Goal: Find specific page/section: Find specific page/section

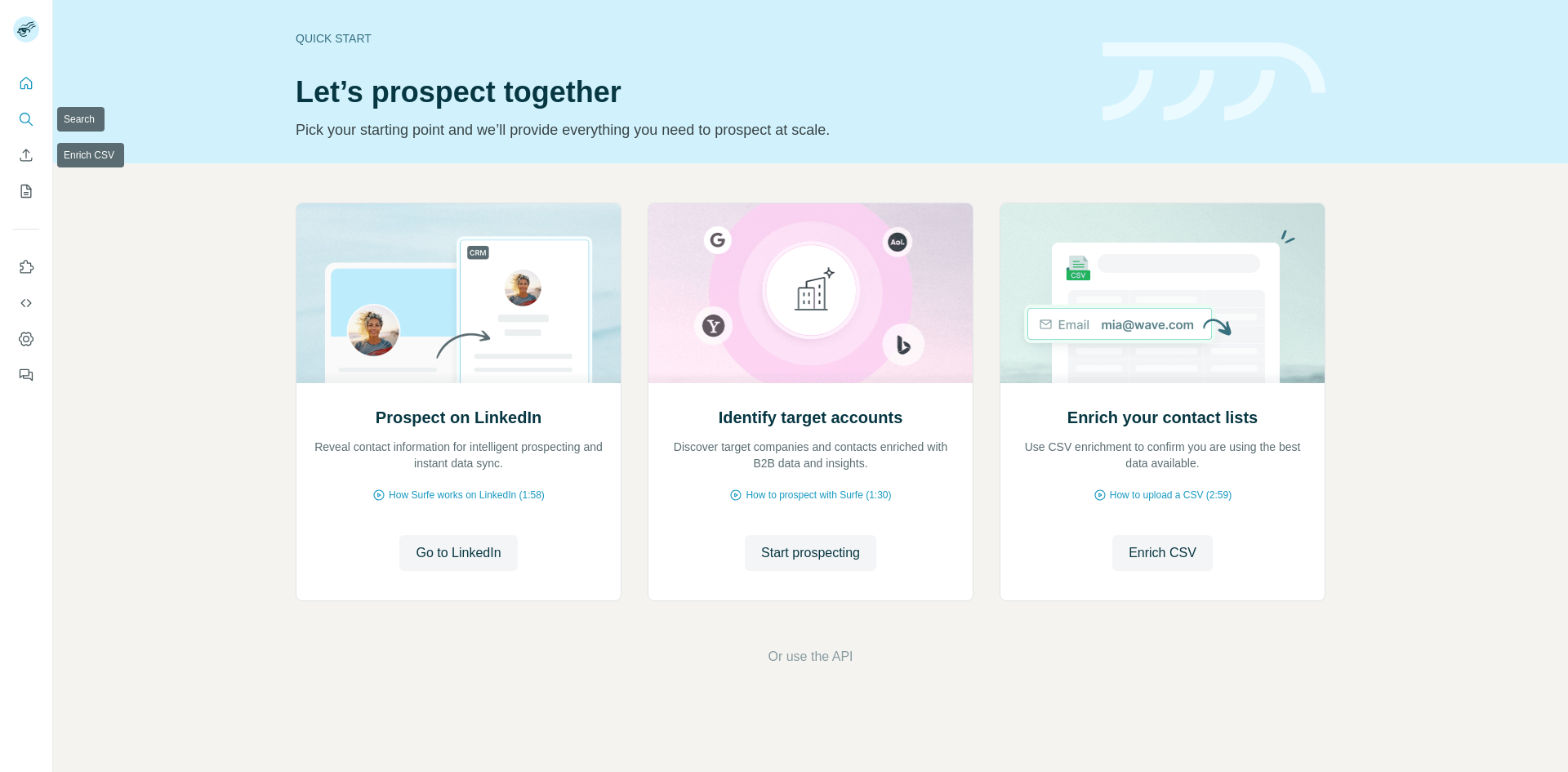
click at [17, 122] on button "Search" at bounding box center [26, 119] width 26 height 29
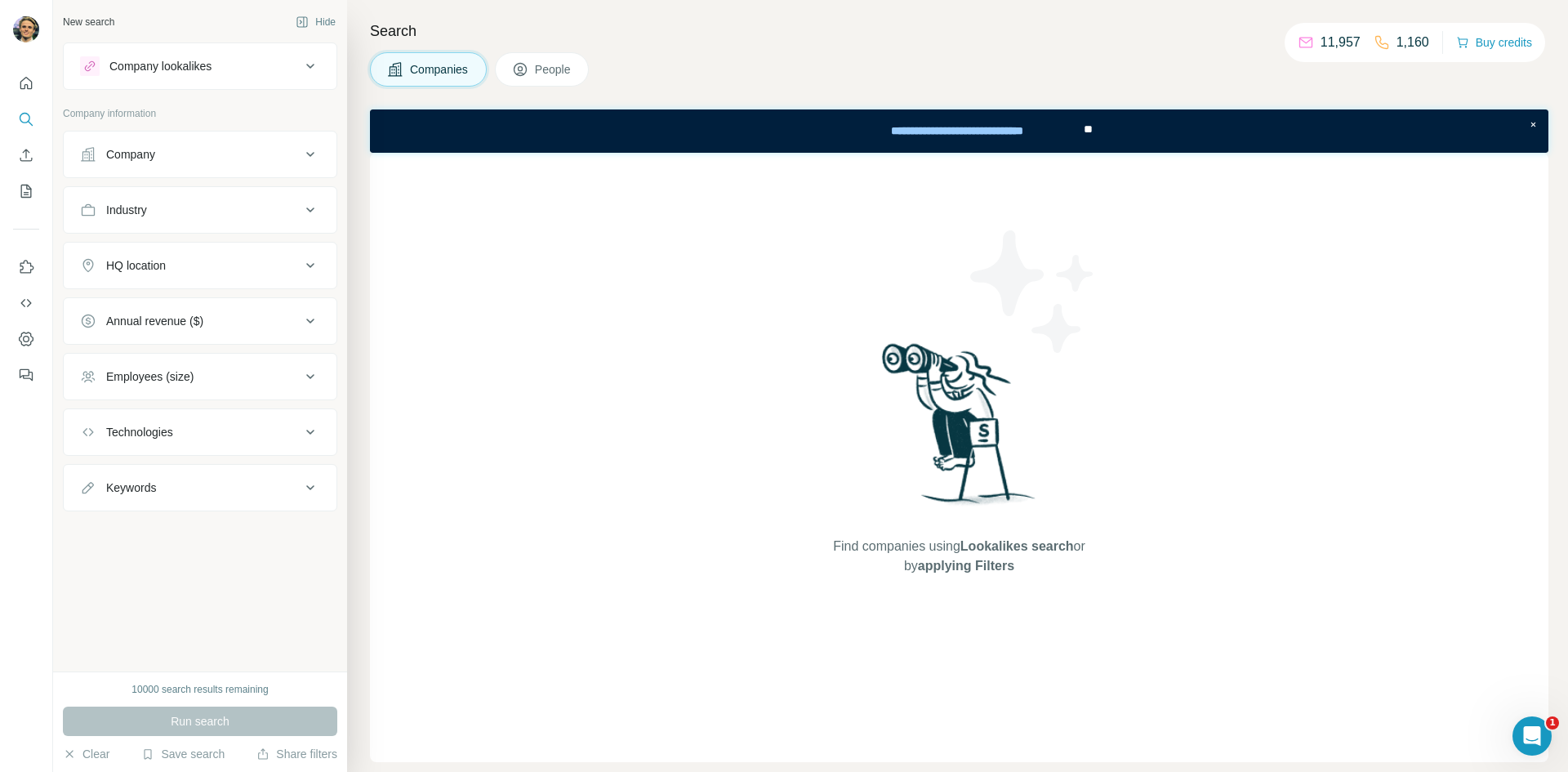
click at [310, 154] on icon at bounding box center [310, 155] width 8 height 5
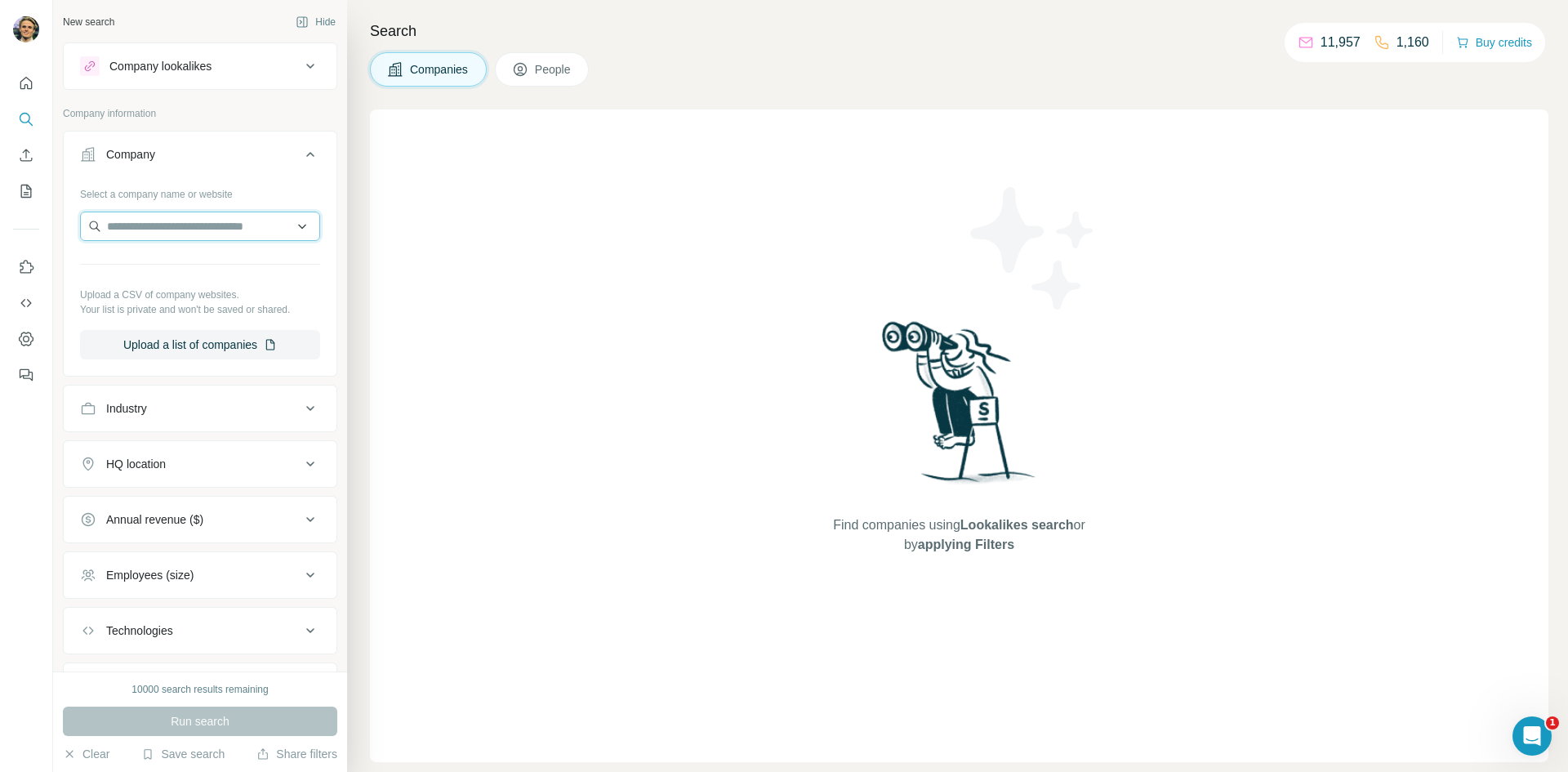
click at [216, 230] on input "text" at bounding box center [200, 226] width 240 height 29
click at [300, 67] on icon at bounding box center [310, 67] width 20 height 20
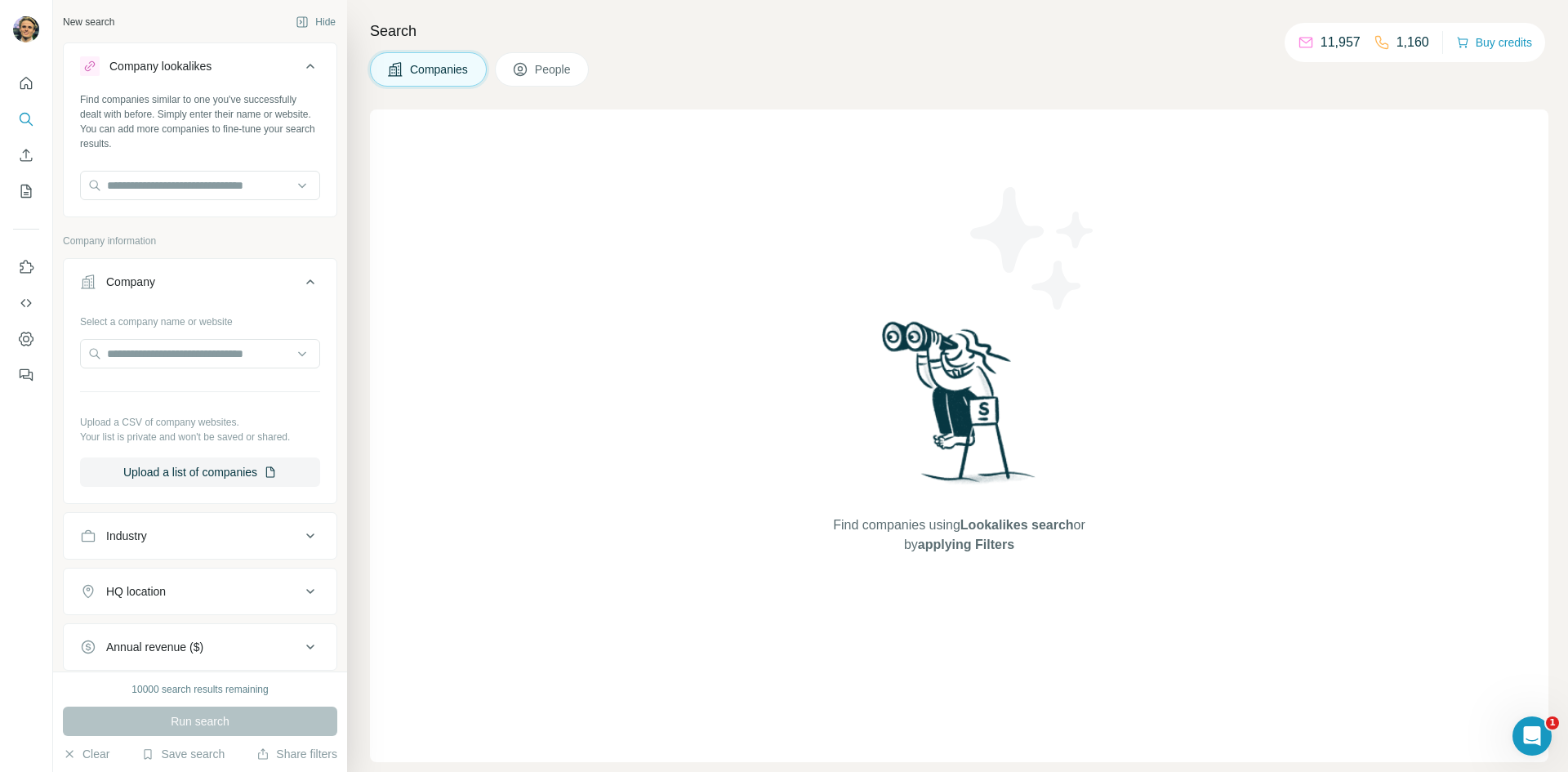
click at [300, 67] on icon at bounding box center [310, 67] width 20 height 20
